Goal: Information Seeking & Learning: Learn about a topic

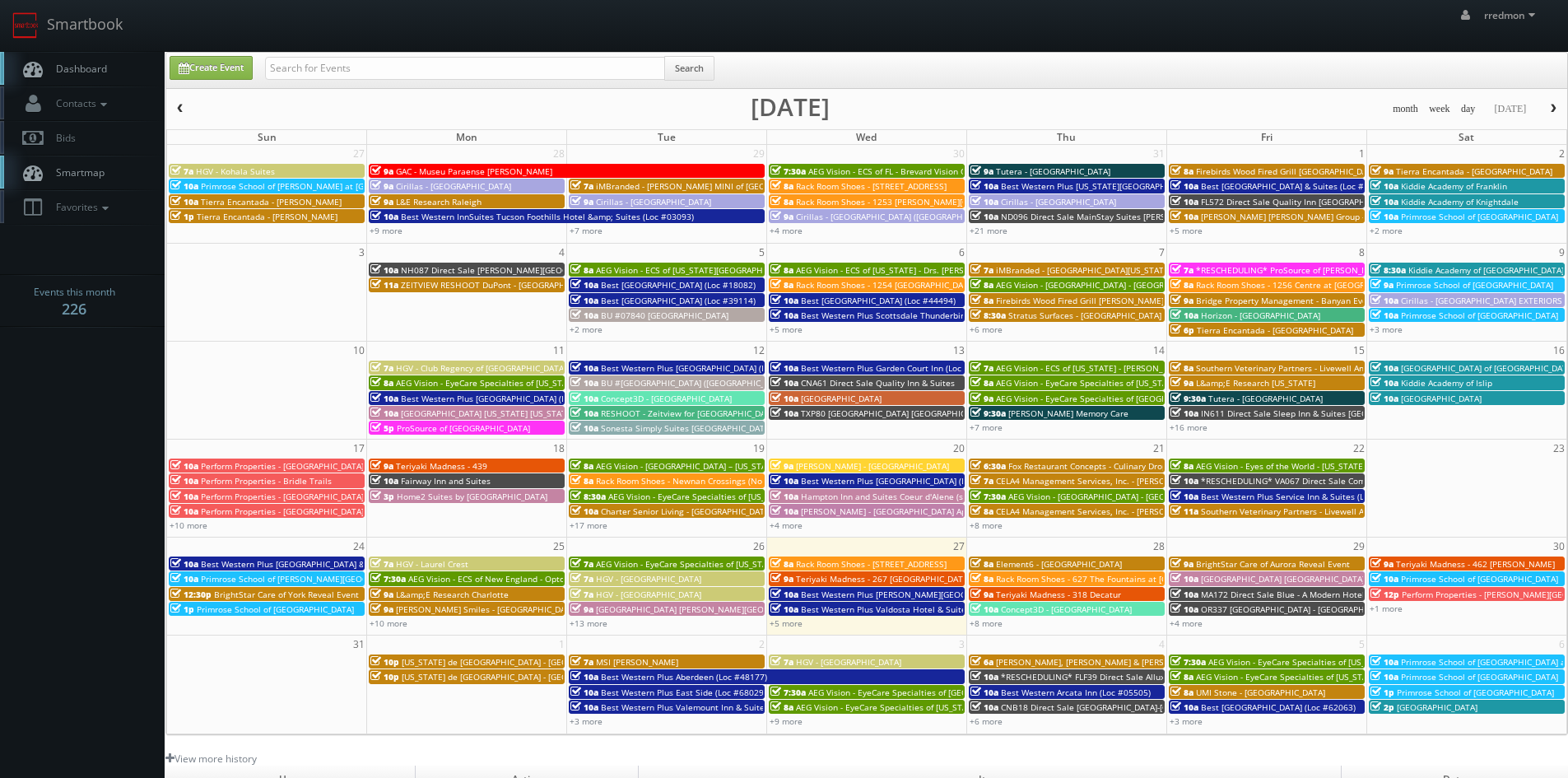
scroll to position [165, 0]
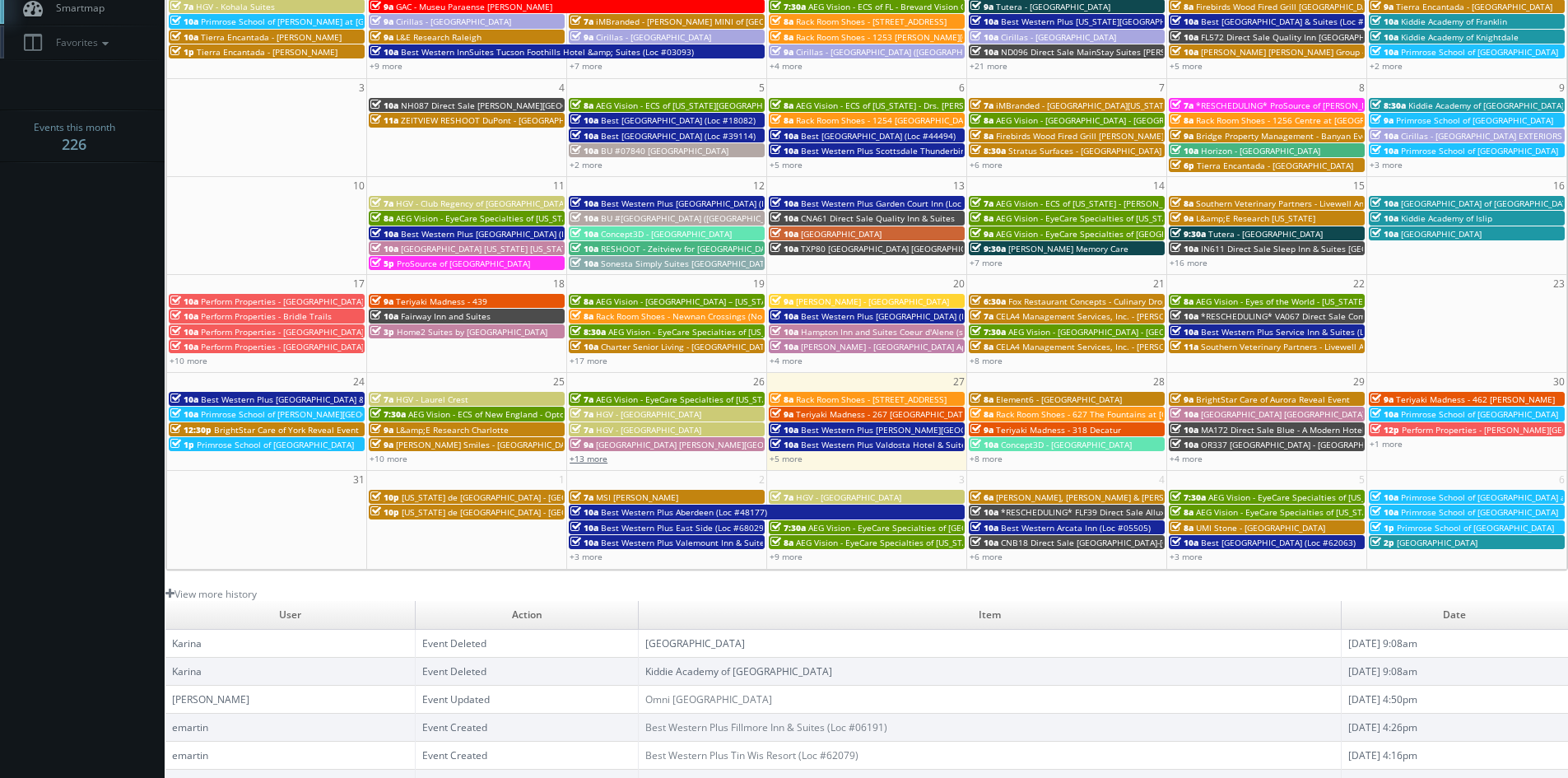
click at [599, 460] on link "+13 more" at bounding box center [588, 459] width 38 height 12
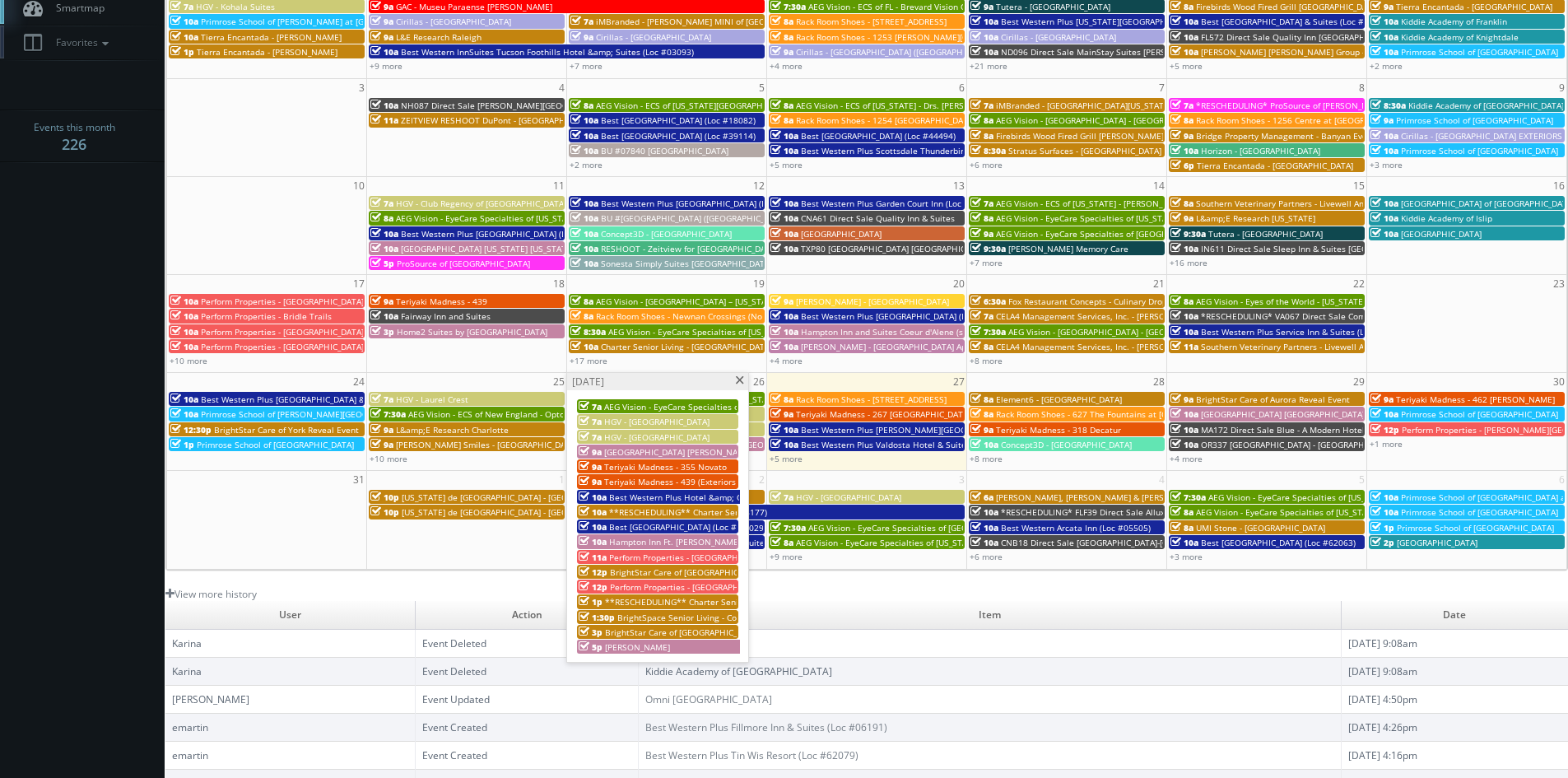
click at [670, 478] on span "Teriyaki Madness - 439 (Exteriors and Tour)" at bounding box center [690, 482] width 172 height 12
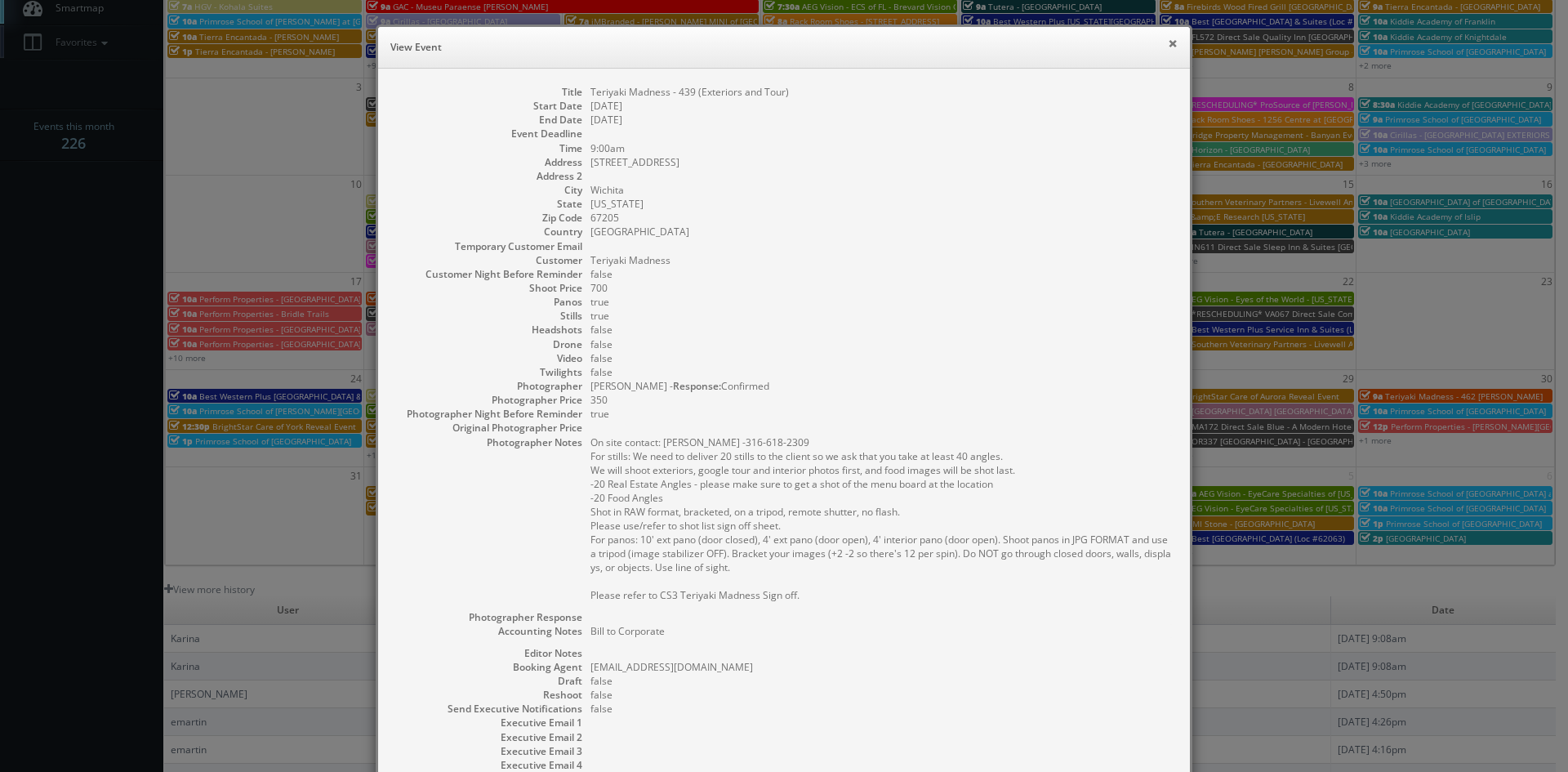
click at [1168, 46] on button "×" at bounding box center [1172, 43] width 10 height 12
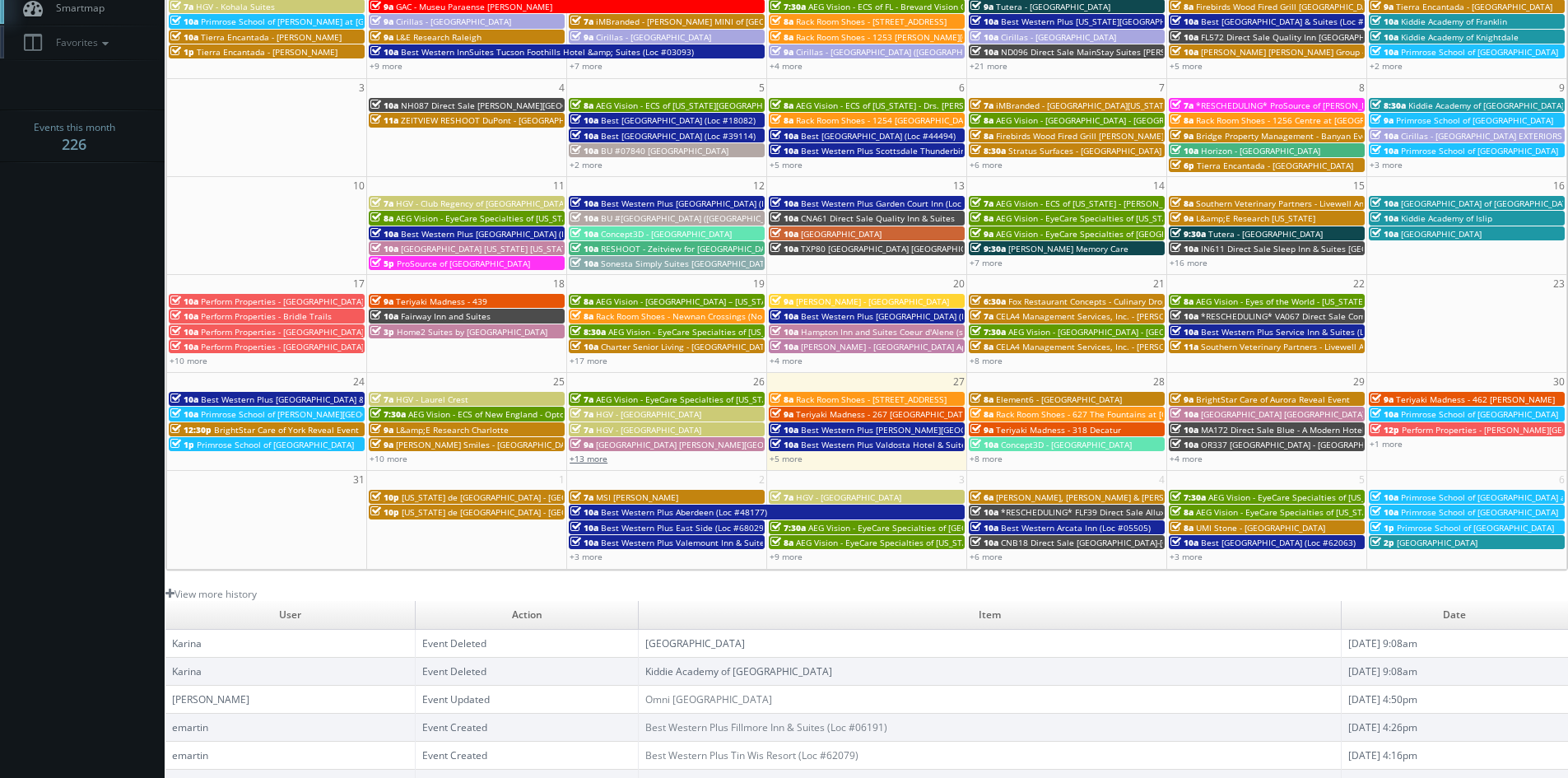
click at [597, 463] on link "+13 more" at bounding box center [588, 459] width 38 height 12
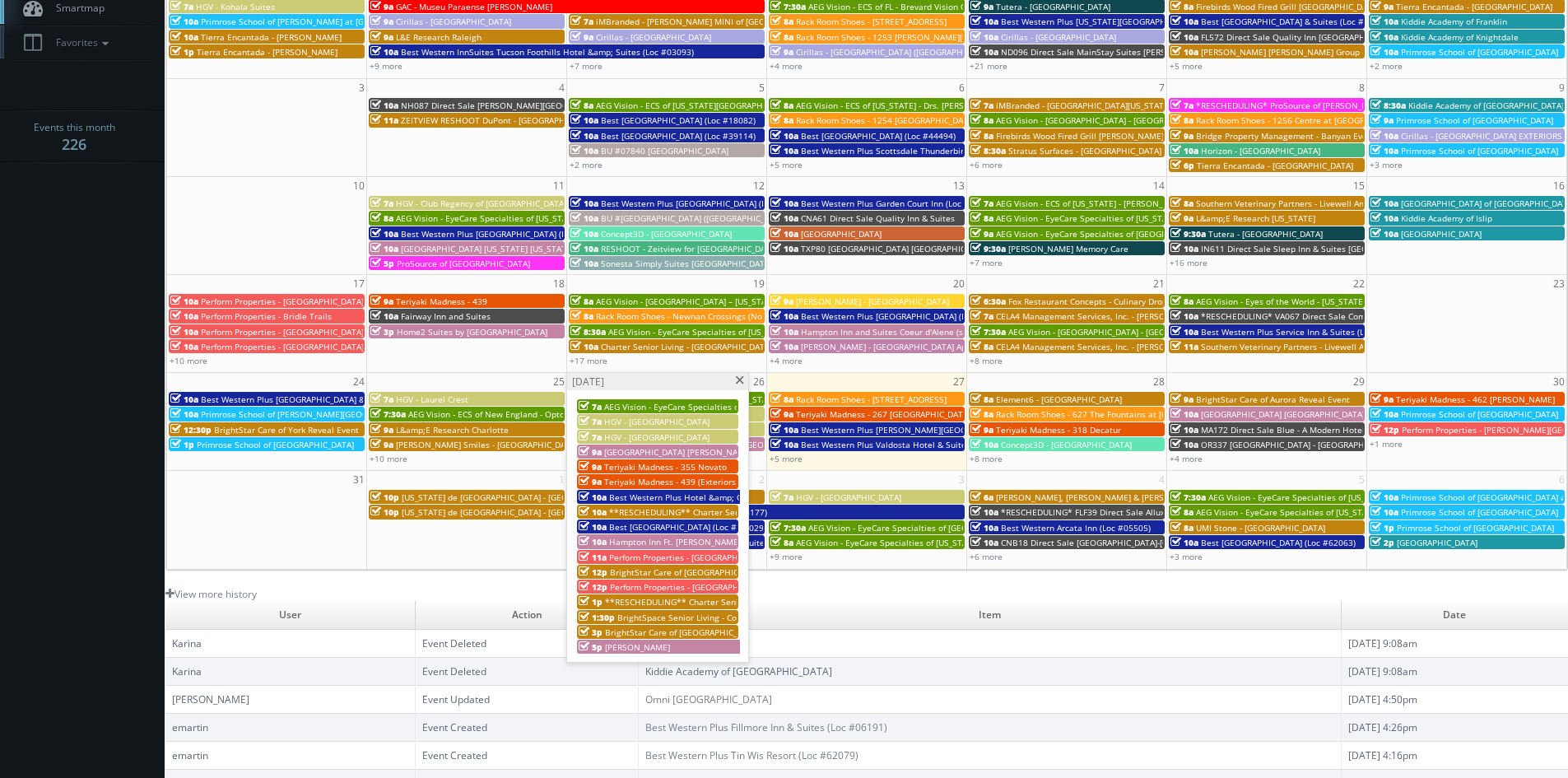
click at [686, 569] on span "BrightStar Care of [GEOGRAPHIC_DATA]/[GEOGRAPHIC_DATA][PERSON_NAME] Reveal Event" at bounding box center [788, 572] width 357 height 12
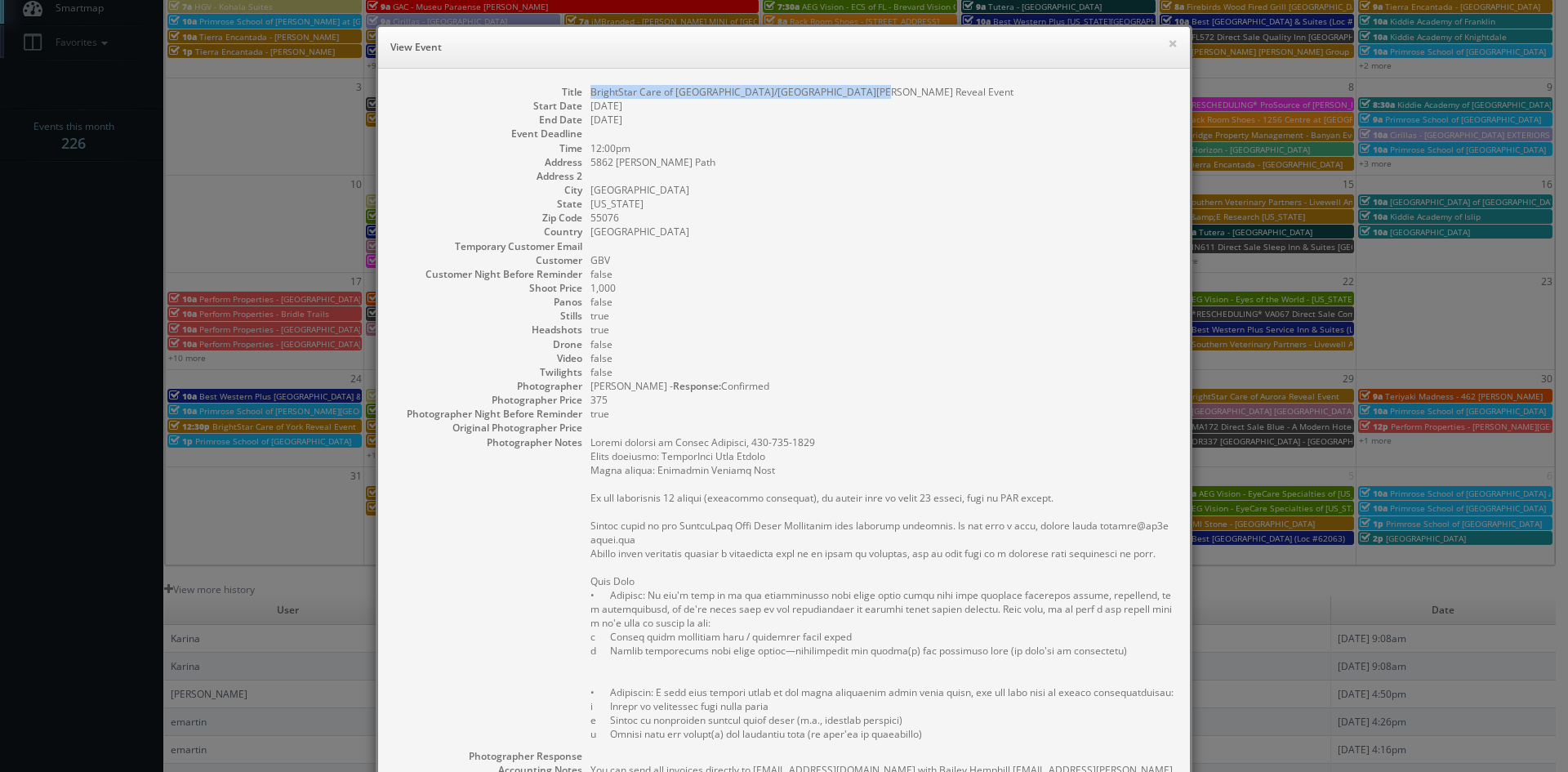
drag, startPoint x: 848, startPoint y: 95, endPoint x: 587, endPoint y: 97, distance: 261.0
click at [591, 97] on dd "BrightStar Care of [GEOGRAPHIC_DATA]/[GEOGRAPHIC_DATA][PERSON_NAME] Reveal Event" at bounding box center [881, 91] width 583 height 13
copy dd "BrightStar Care of [GEOGRAPHIC_DATA]/[GEOGRAPHIC_DATA][PERSON_NAME] Reveal Event"
click at [1168, 42] on button "×" at bounding box center [1172, 43] width 10 height 12
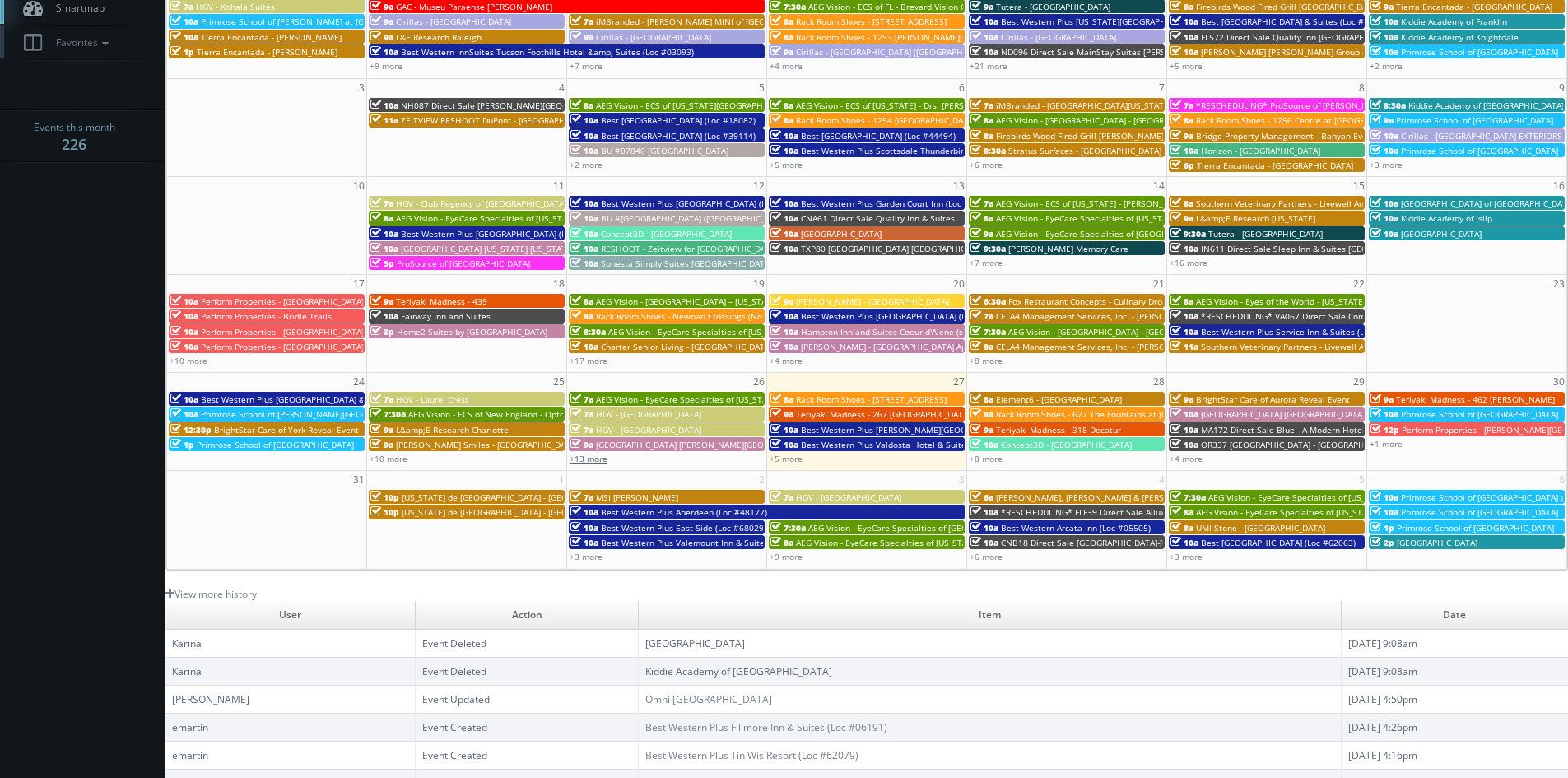
click at [599, 461] on link "+13 more" at bounding box center [588, 459] width 38 height 12
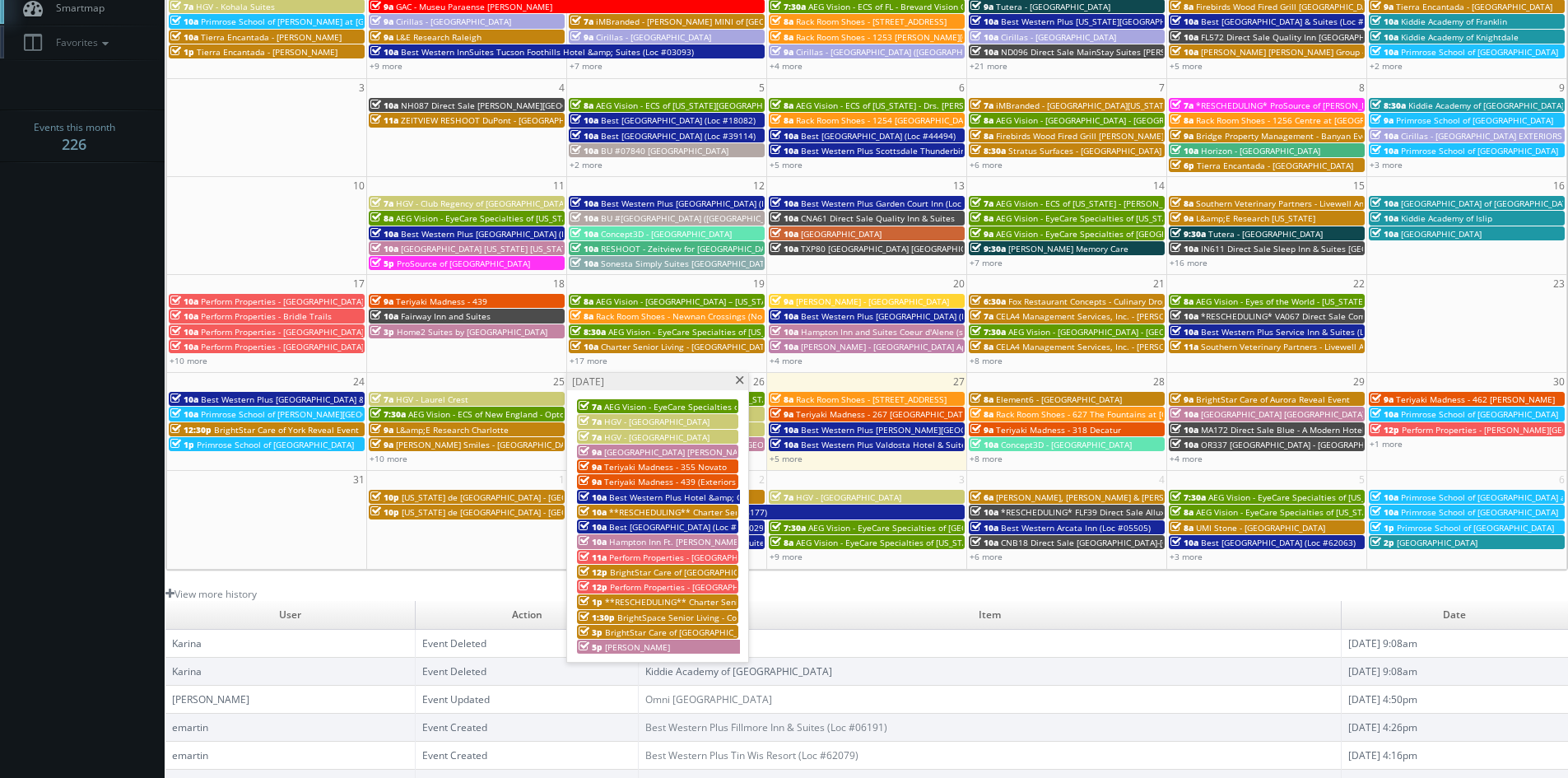
click at [691, 479] on span "Teriyaki Madness - 439 (Exteriors and Tour)" at bounding box center [690, 482] width 172 height 12
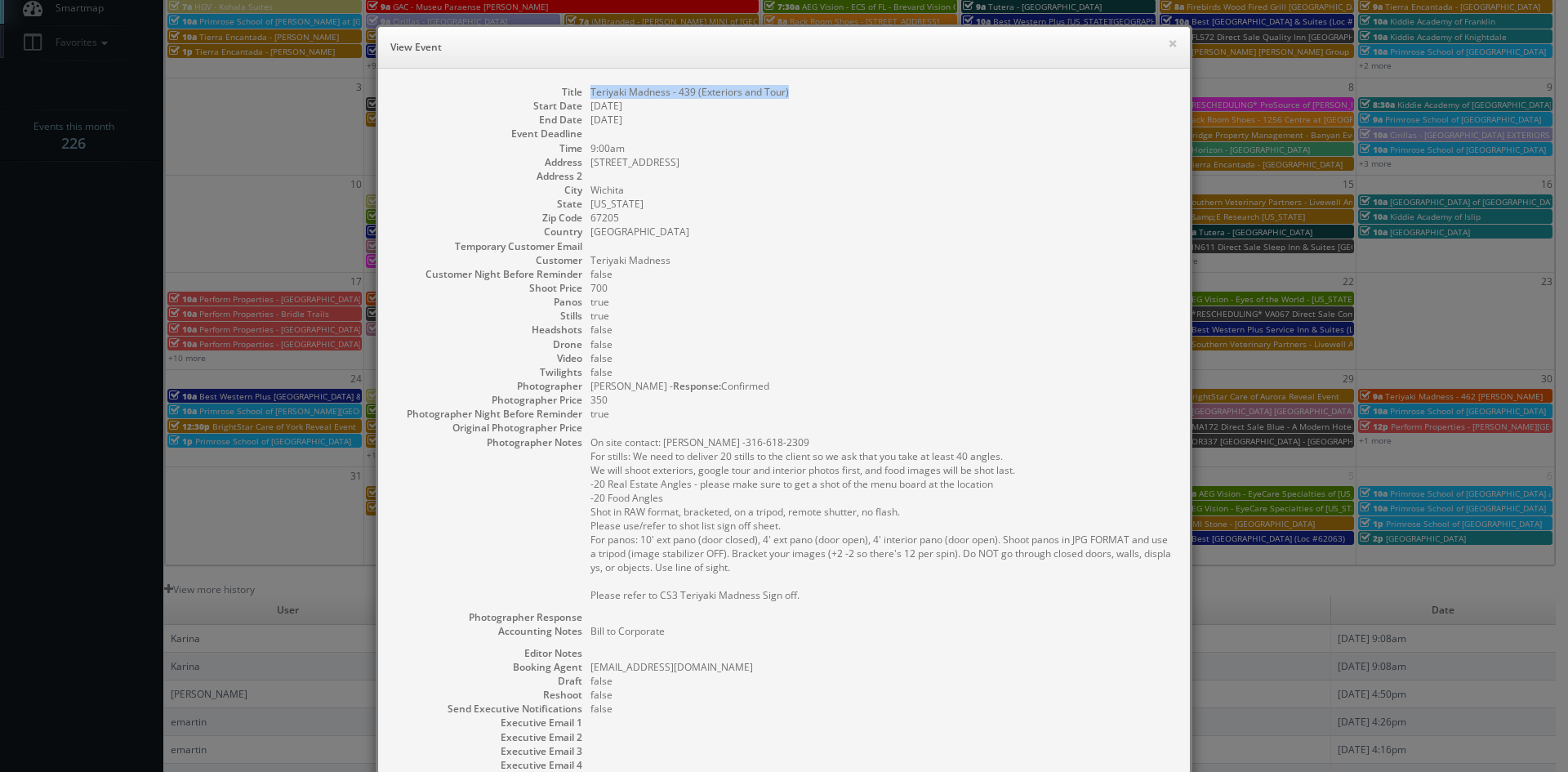
drag, startPoint x: 787, startPoint y: 95, endPoint x: 587, endPoint y: 93, distance: 200.0
click at [591, 93] on dd "Teriyaki Madness - 439 (Exteriors and Tour)" at bounding box center [881, 91] width 583 height 13
copy dd "Teriyaki Madness - 439 (Exteriors and Tour)"
click at [1170, 41] on button "×" at bounding box center [1172, 43] width 10 height 12
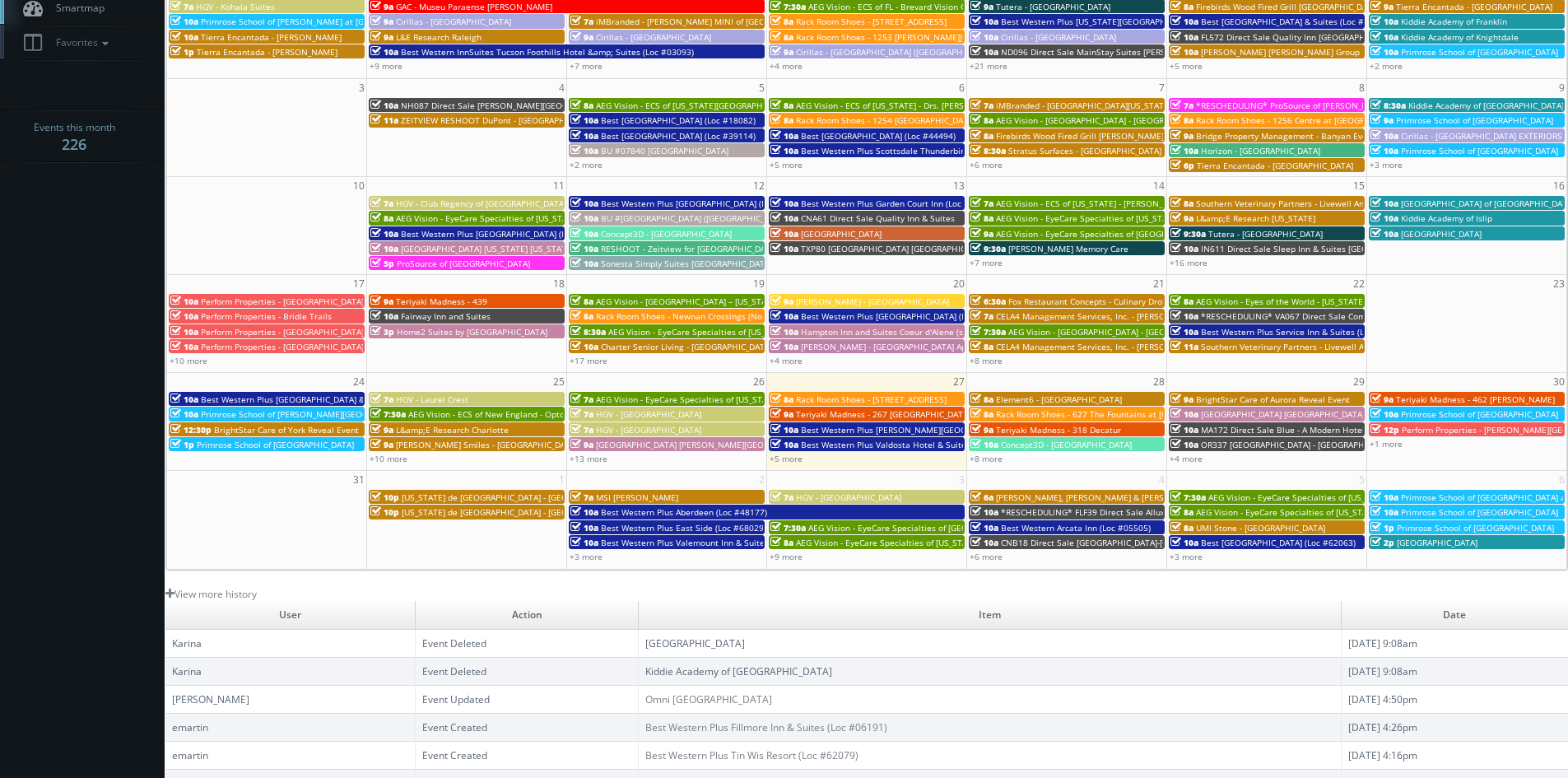
scroll to position [82, 0]
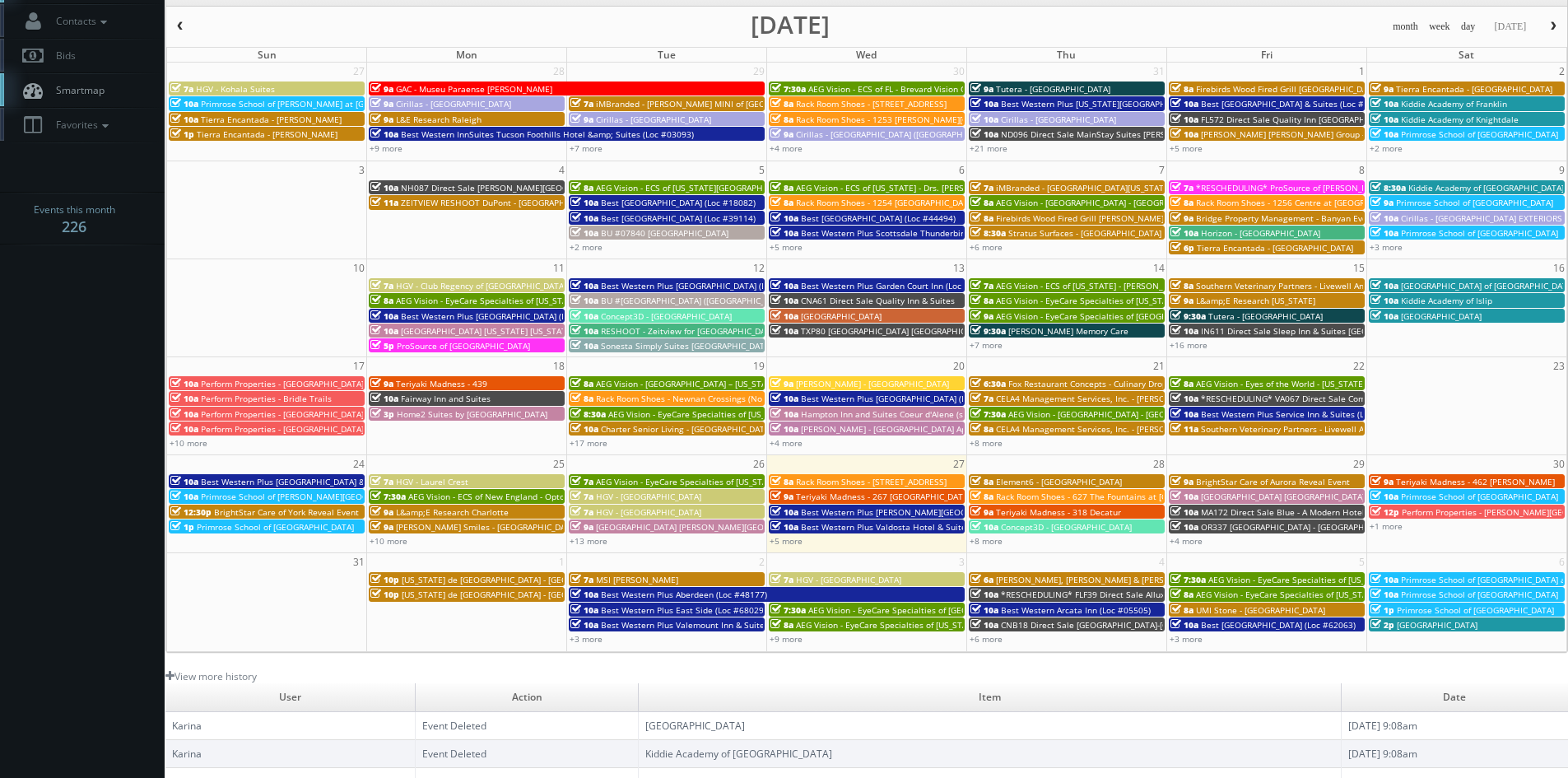
click at [1549, 26] on span "button" at bounding box center [1553, 26] width 12 height 10
